Goal: Find specific page/section: Find specific page/section

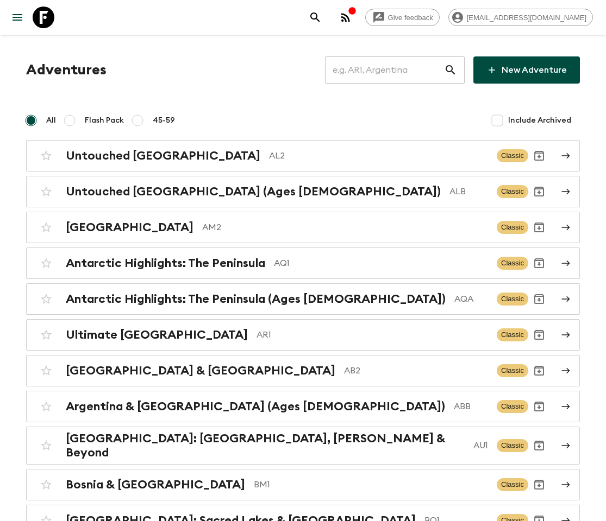
click at [394, 70] on input "text" at bounding box center [384, 70] width 119 height 30
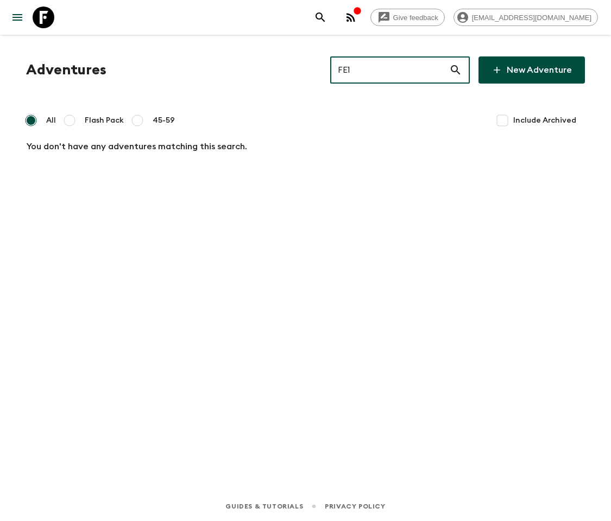
type input "FE1"
click at [499, 119] on input "Include Archived" at bounding box center [502, 121] width 22 height 22
checkbox input "true"
click at [394, 70] on input "FE1" at bounding box center [389, 70] width 119 height 30
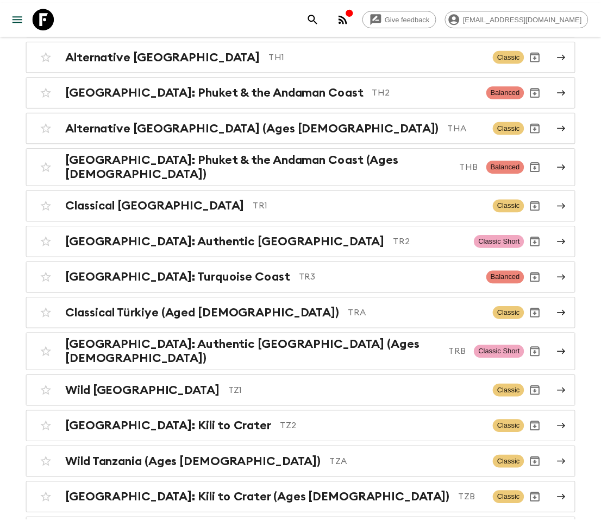
scroll to position [5554, 0]
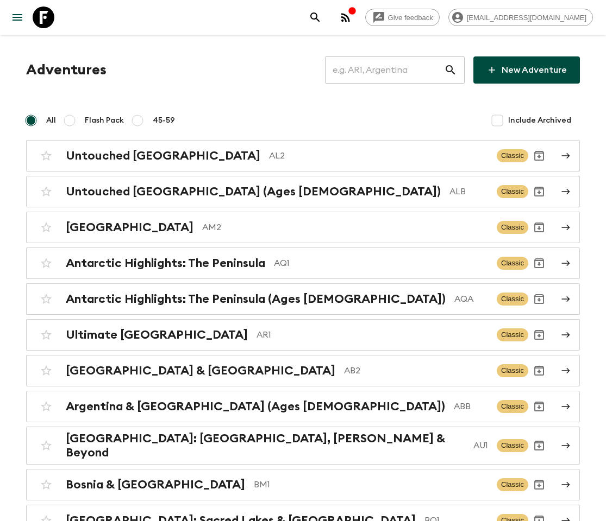
click at [393, 68] on input "text" at bounding box center [384, 70] width 119 height 30
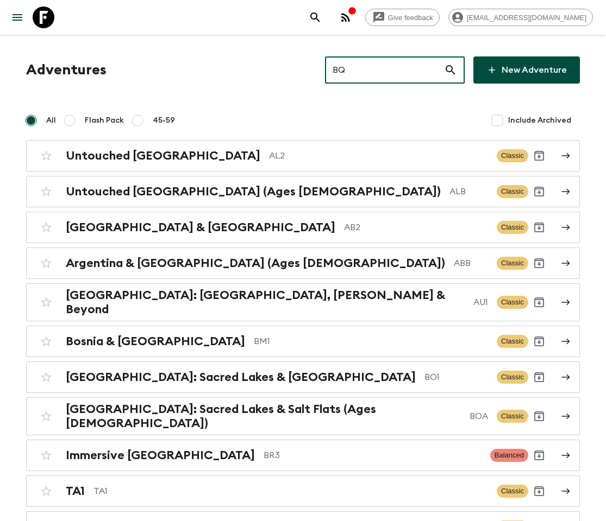
type input "BQ_"
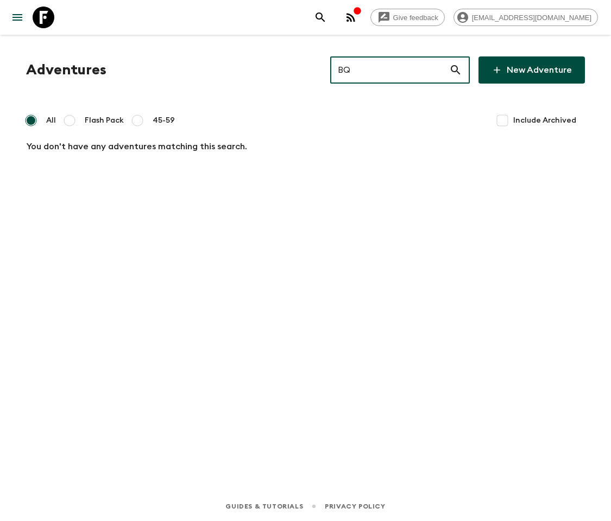
type input "BQ"
click at [545, 119] on span "Include Archived" at bounding box center [544, 120] width 63 height 11
click at [513, 119] on input "Include Archived" at bounding box center [502, 121] width 22 height 22
checkbox input "true"
click at [398, 68] on input "BQ" at bounding box center [389, 70] width 119 height 30
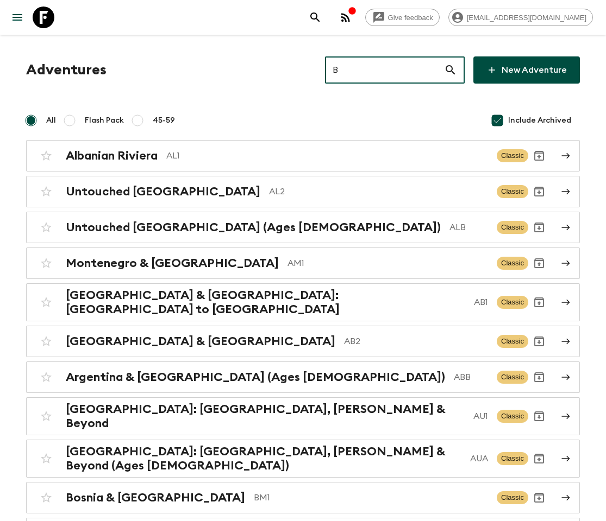
type input "BQ"
